Goal: Information Seeking & Learning: Learn about a topic

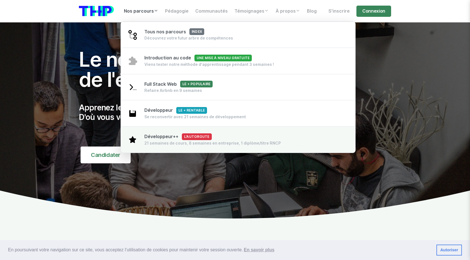
click at [156, 139] on span "Développeur++ L'autoroute" at bounding box center [177, 136] width 67 height 5
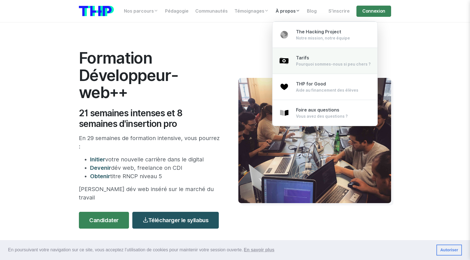
click at [300, 64] on div "Pourquoi sommes-nous si peu chers ?" at bounding box center [333, 64] width 75 height 6
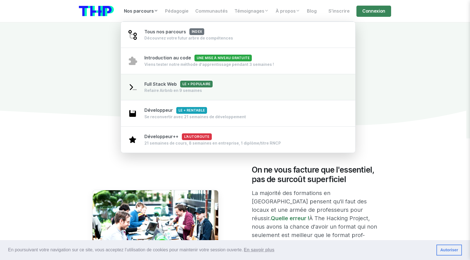
click at [167, 94] on link "Full Stack Web Le + populaire Refaire Airbnb en 9 semaines" at bounding box center [238, 87] width 235 height 27
